Goal: Task Accomplishment & Management: Manage account settings

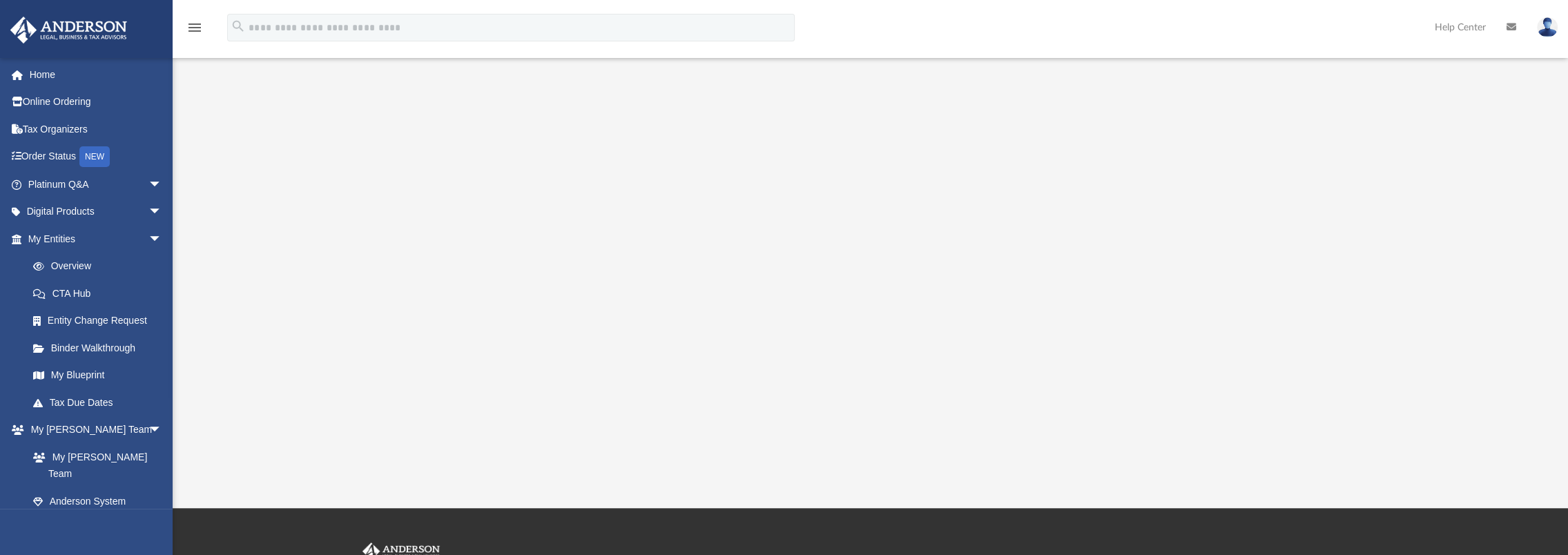
scroll to position [178, 0]
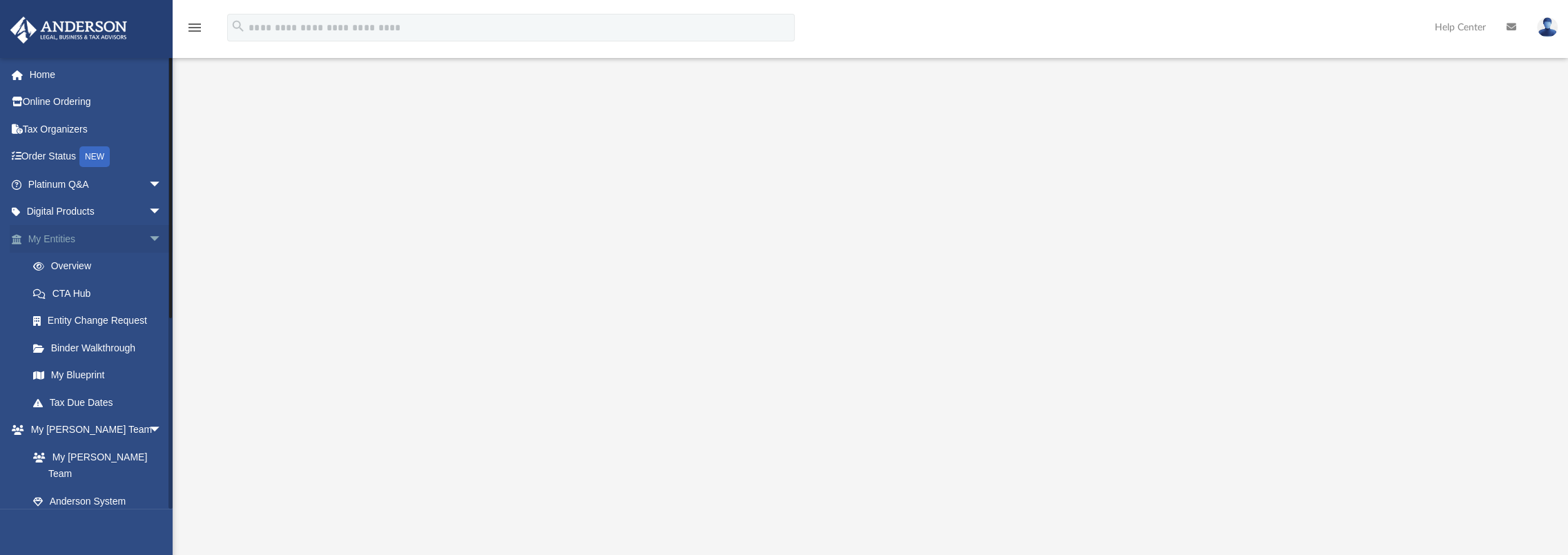
click at [148, 238] on span "arrow_drop_down" at bounding box center [161, 239] width 28 height 28
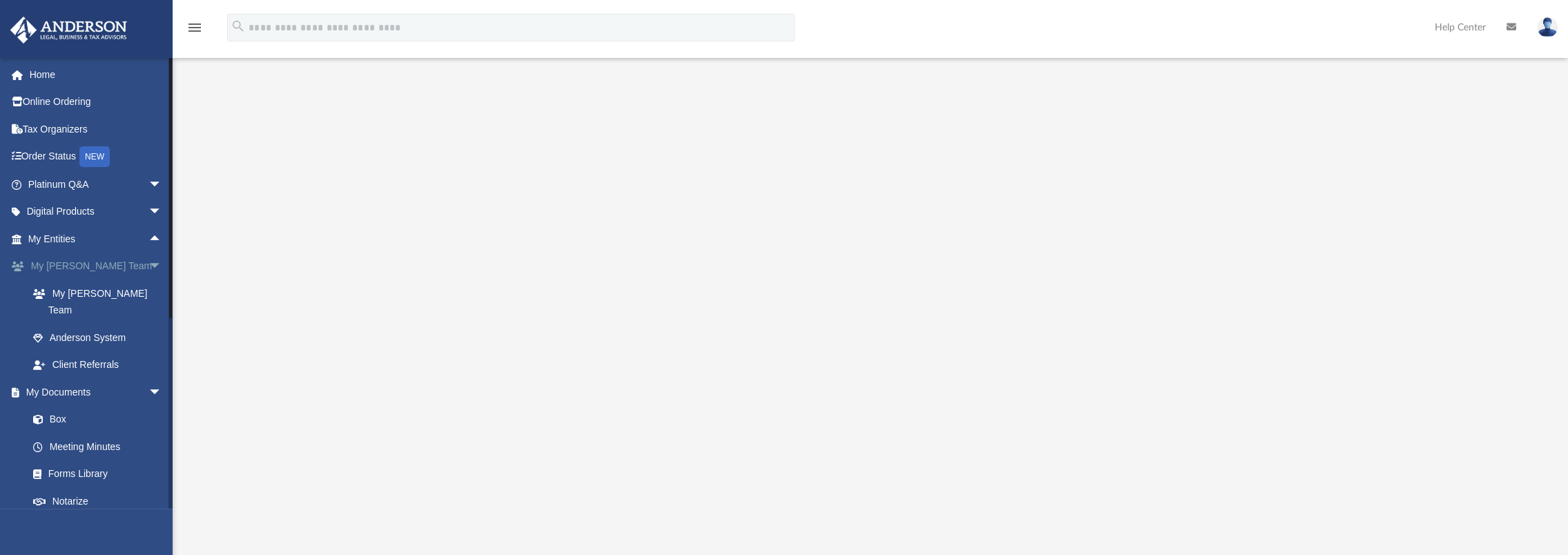
click at [148, 261] on span "arrow_drop_down" at bounding box center [161, 267] width 28 height 28
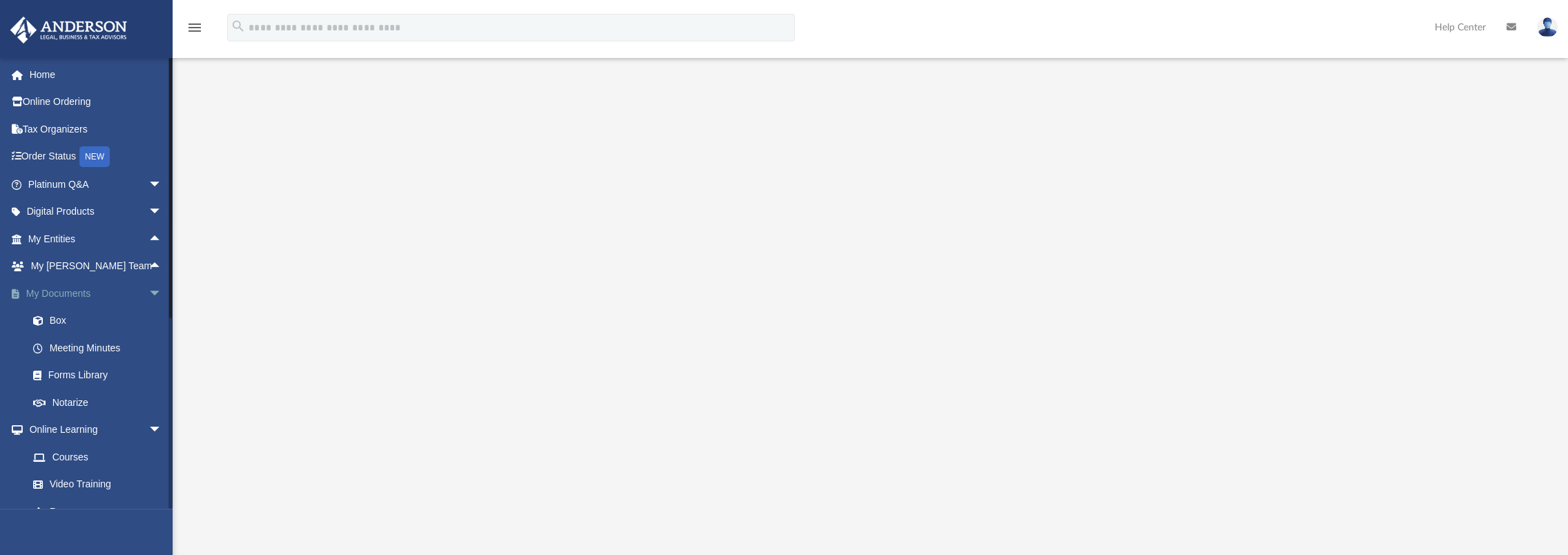
click at [148, 295] on span "arrow_drop_down" at bounding box center [161, 294] width 28 height 28
click at [148, 184] on span "arrow_drop_down" at bounding box center [161, 185] width 28 height 28
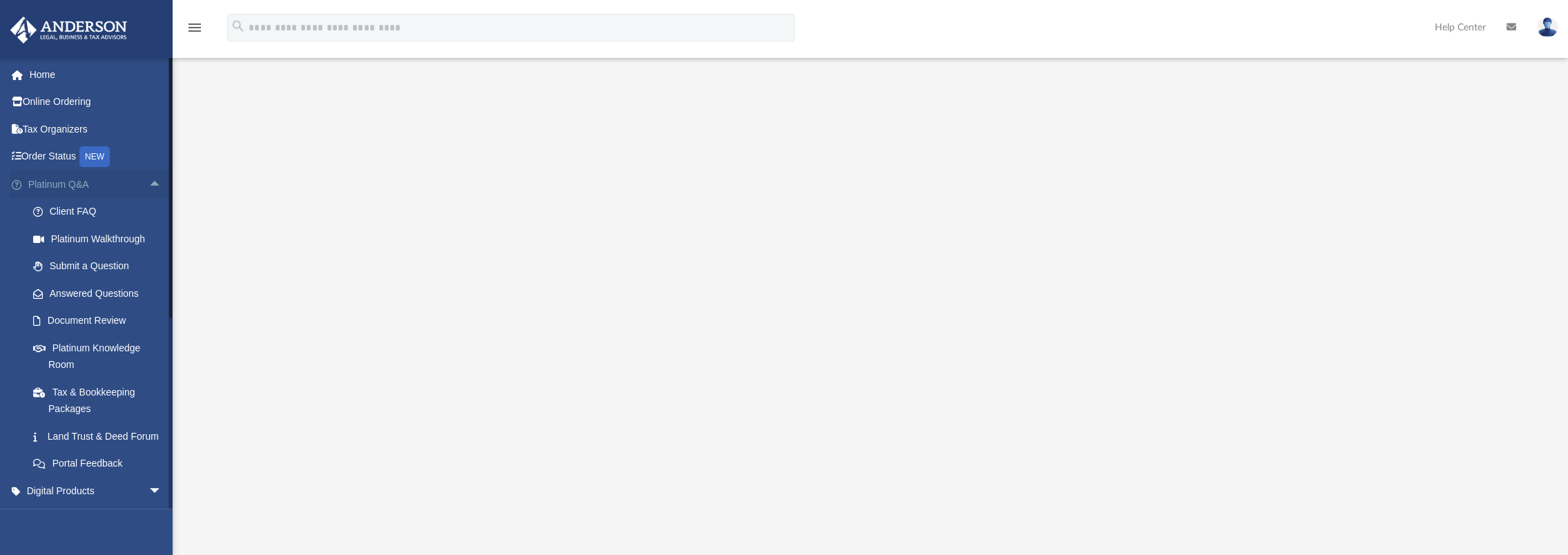
click at [148, 184] on span "arrow_drop_up" at bounding box center [161, 185] width 28 height 28
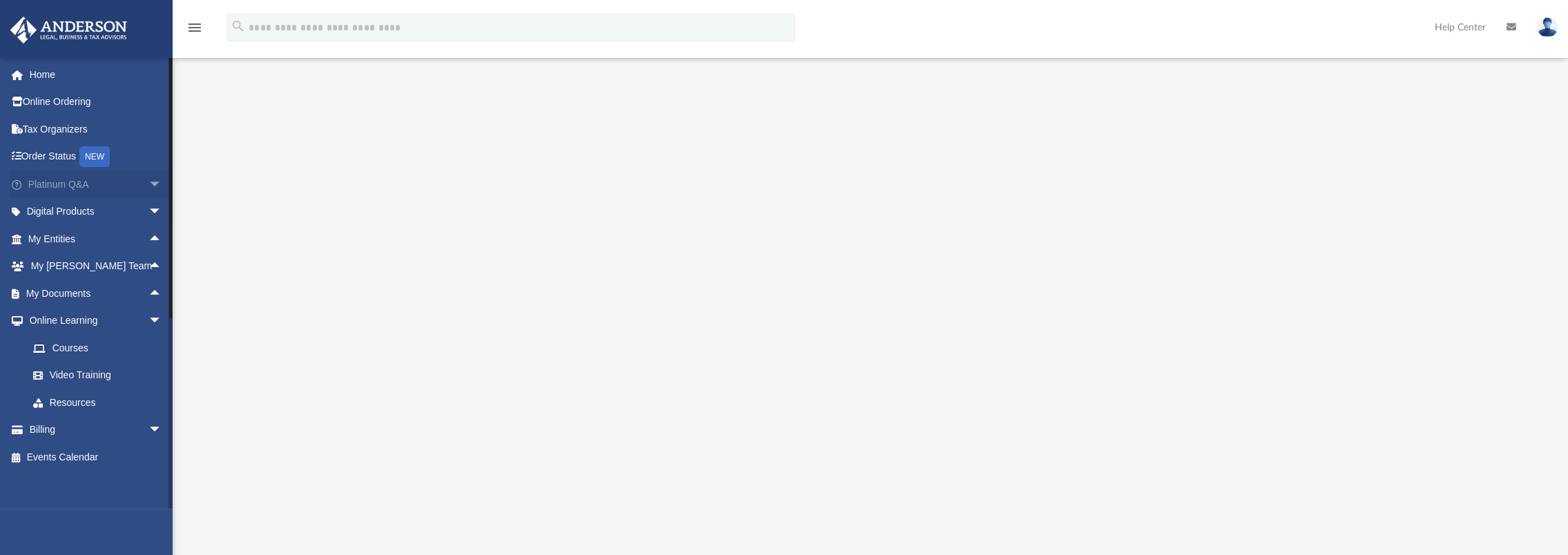
click at [148, 182] on span "arrow_drop_down" at bounding box center [161, 185] width 28 height 28
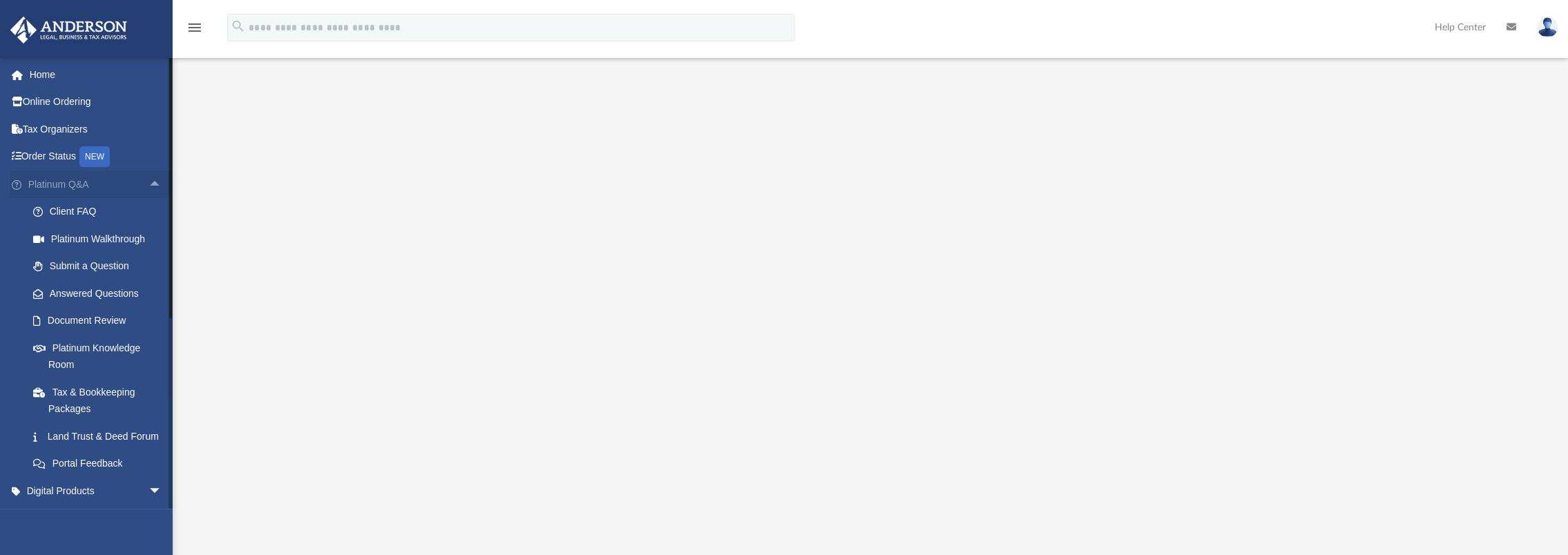
click at [148, 182] on span "arrow_drop_up" at bounding box center [161, 185] width 28 height 28
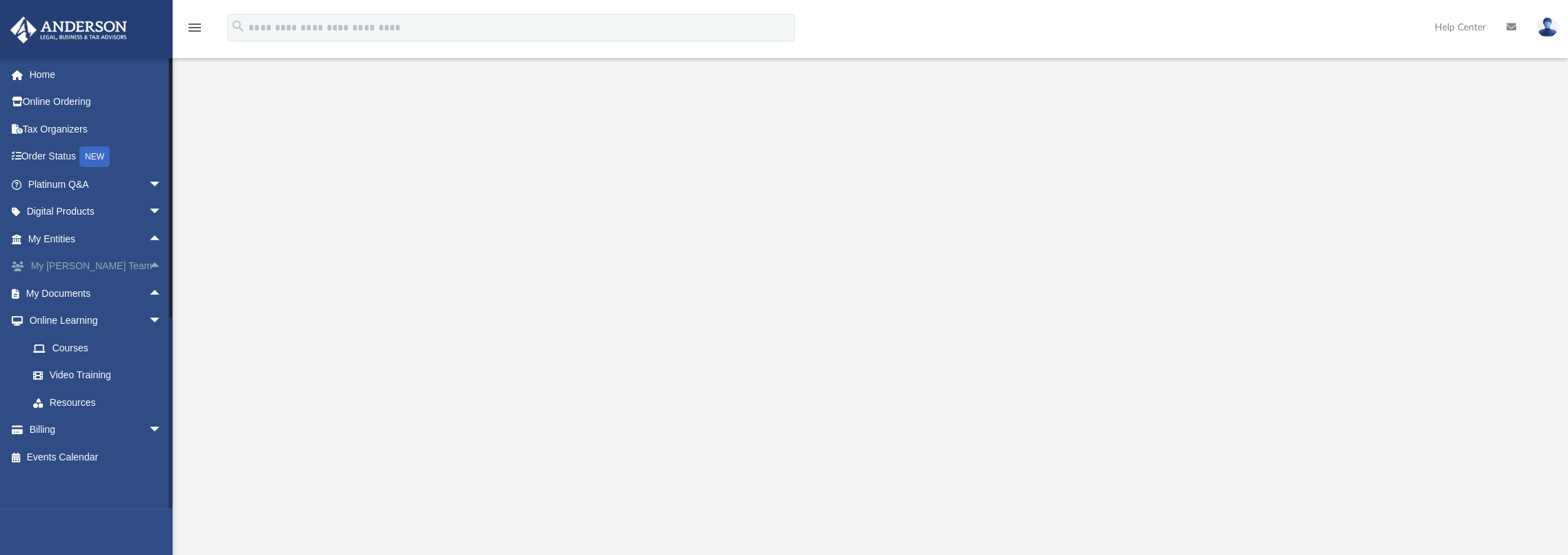
click at [148, 267] on span "arrow_drop_up" at bounding box center [161, 267] width 28 height 28
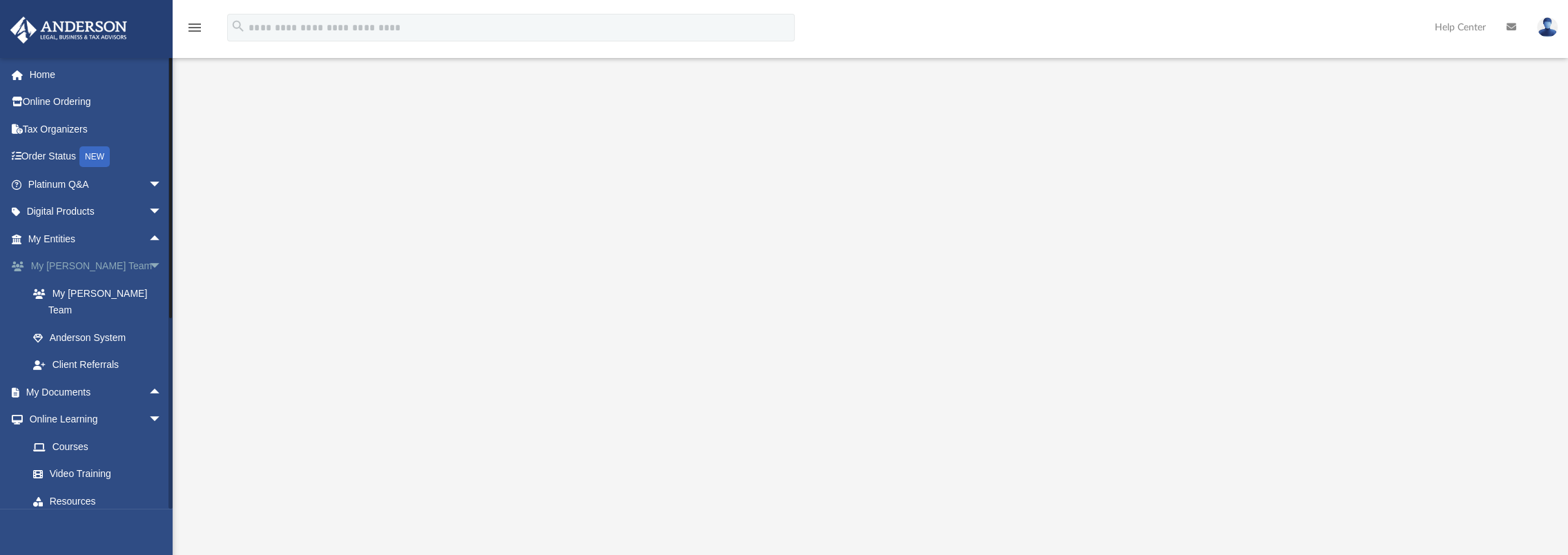
click at [148, 267] on span "arrow_drop_down" at bounding box center [161, 267] width 28 height 28
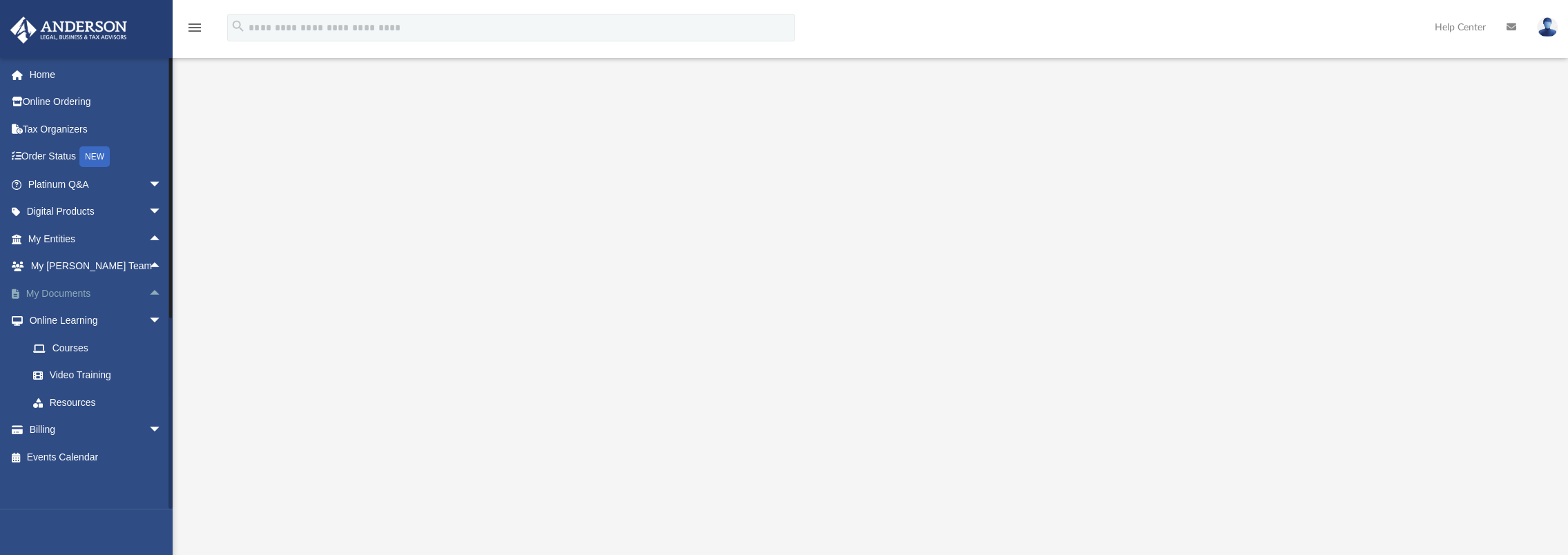
click at [148, 290] on span "arrow_drop_up" at bounding box center [161, 294] width 28 height 28
click at [148, 290] on span "arrow_drop_down" at bounding box center [161, 294] width 28 height 28
click at [148, 429] on span "arrow_drop_down" at bounding box center [161, 431] width 28 height 28
click at [148, 429] on span "arrow_drop_up" at bounding box center [161, 431] width 28 height 28
click at [98, 403] on link "Resources" at bounding box center [101, 403] width 164 height 28
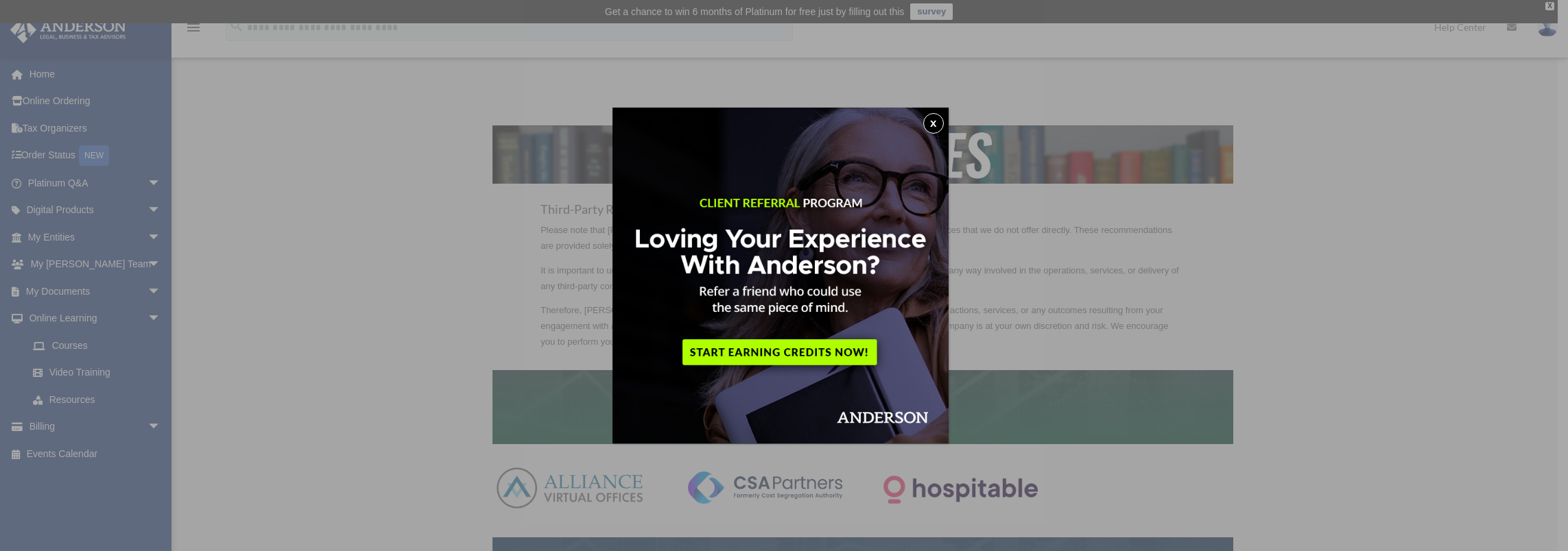
click at [939, 122] on button "x" at bounding box center [934, 123] width 21 height 21
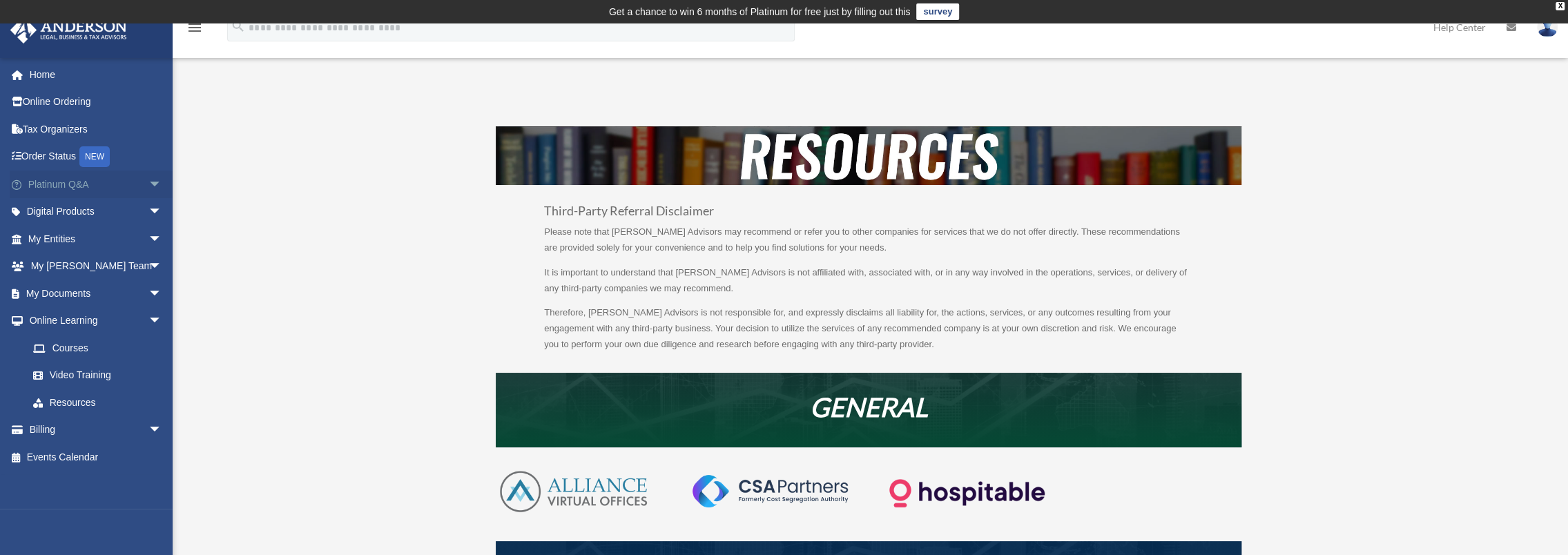
click at [148, 181] on span "arrow_drop_down" at bounding box center [161, 185] width 28 height 28
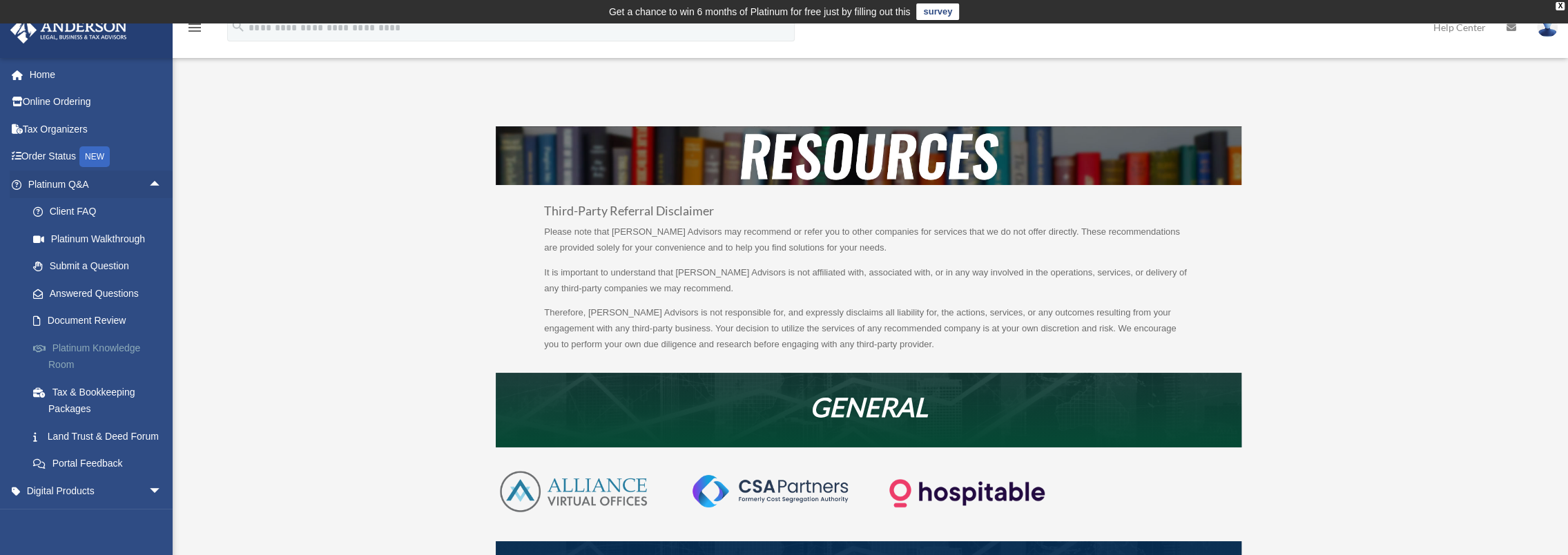
click at [76, 347] on link "Platinum Knowledge Room" at bounding box center [101, 356] width 164 height 44
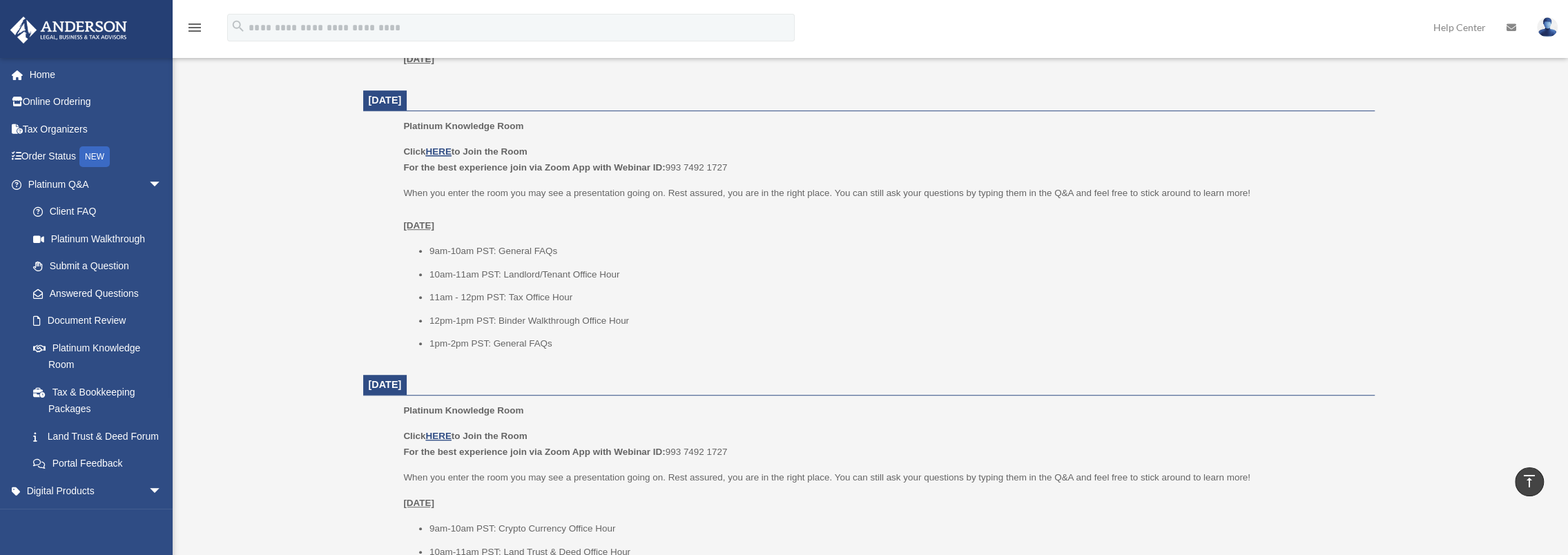
scroll to position [691, 0]
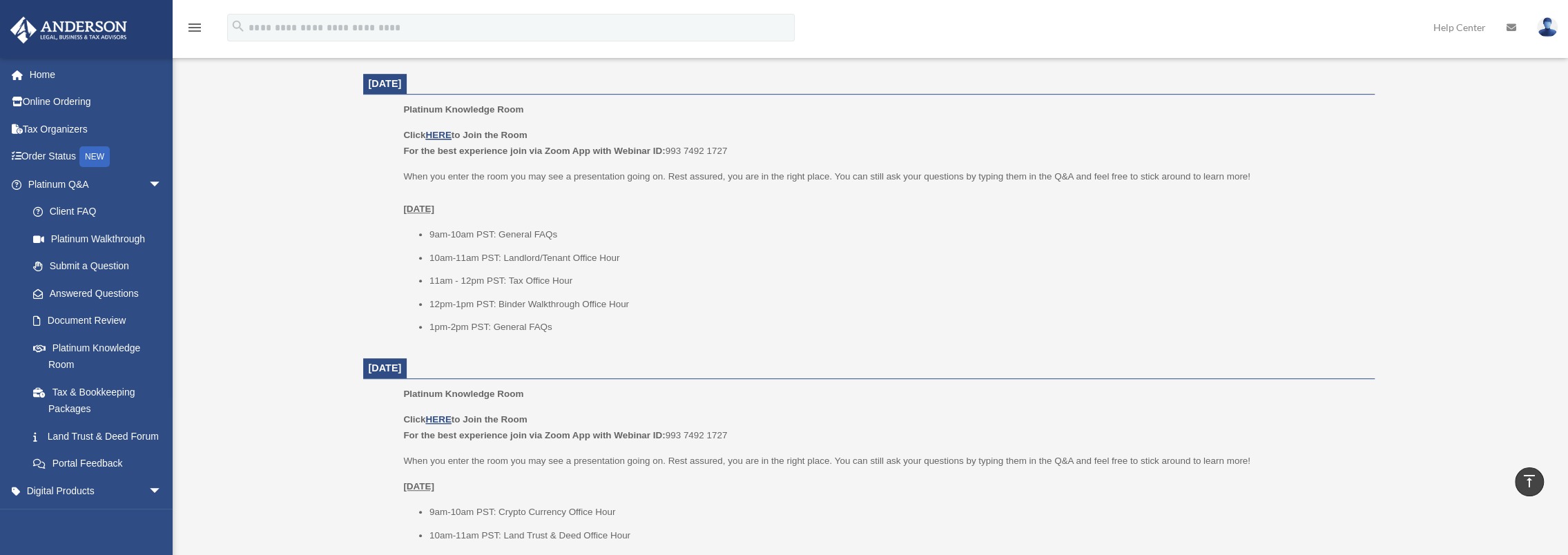
click at [1549, 28] on img at bounding box center [1547, 28] width 21 height 20
click at [1330, 91] on link "Reset Password" at bounding box center [1340, 92] width 138 height 28
